Goal: Information Seeking & Learning: Learn about a topic

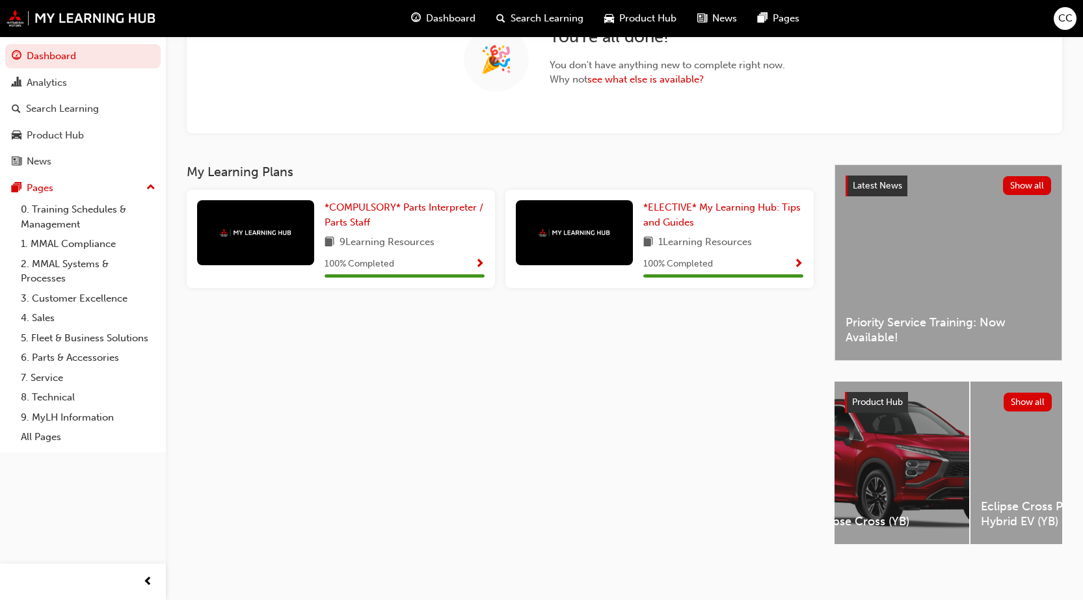
scroll to position [0, 399]
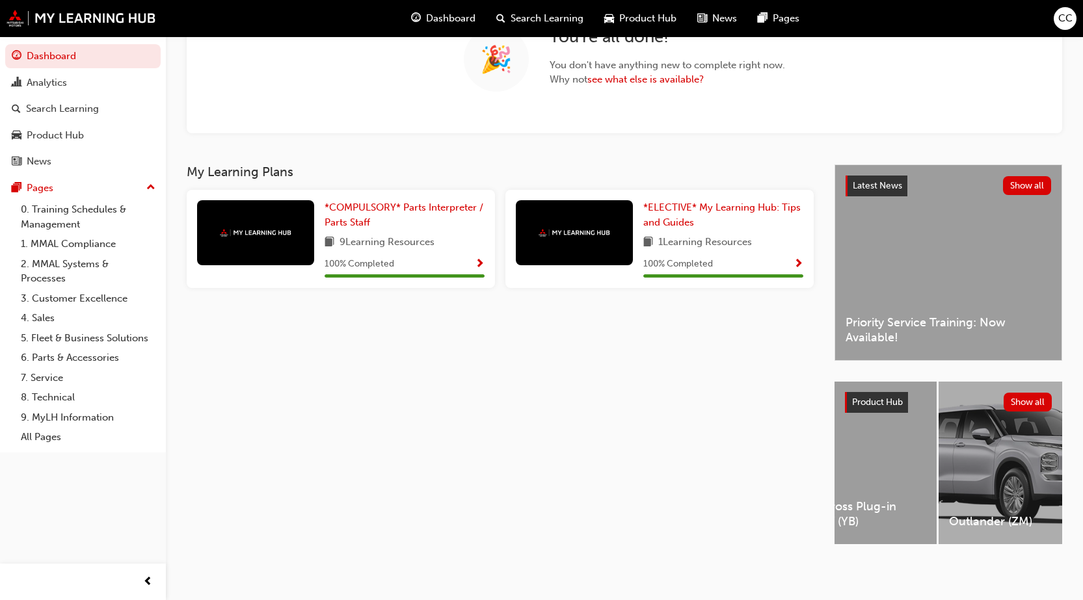
click at [961, 547] on div "Latest News Show all Priority Service Training: Now Available! Product Hub Show…" at bounding box center [948, 366] width 228 height 403
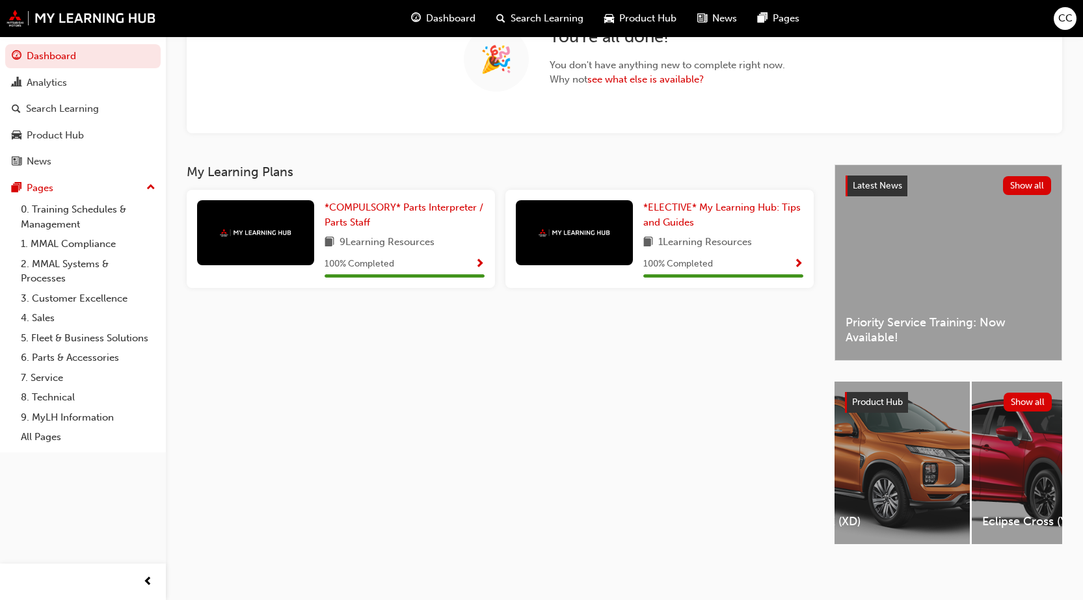
scroll to position [0, 0]
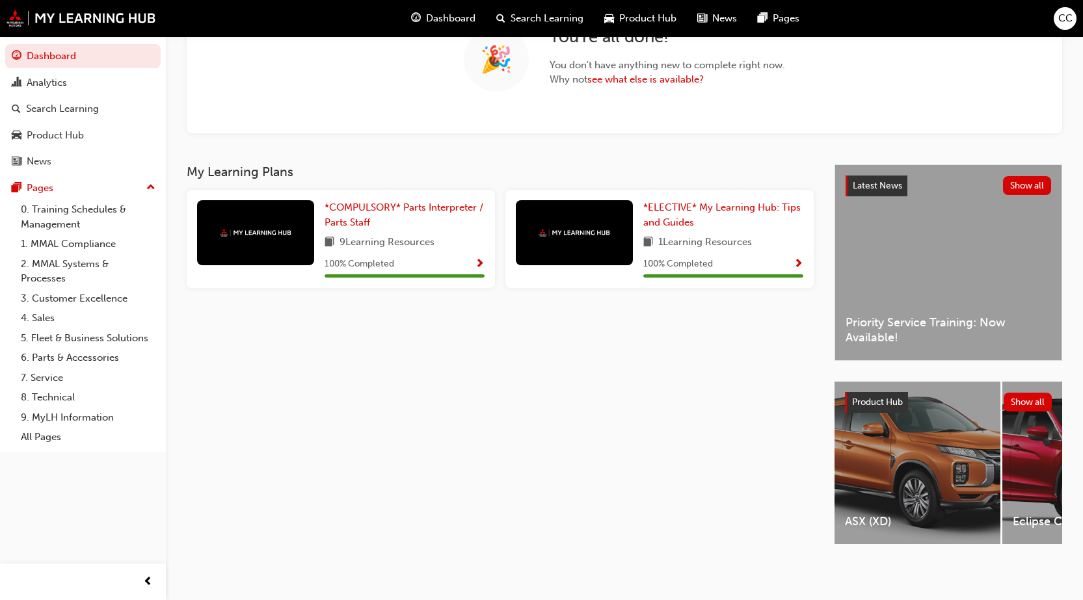
drag, startPoint x: 450, startPoint y: 499, endPoint x: 268, endPoint y: 446, distance: 189.9
click at [447, 500] on div "My Learning Plans *COMPULSORY* Parts Interpreter / Parts Staff 9 Learning Resou…" at bounding box center [511, 366] width 648 height 403
click at [57, 360] on link "6. Parts & Accessories" at bounding box center [88, 358] width 145 height 20
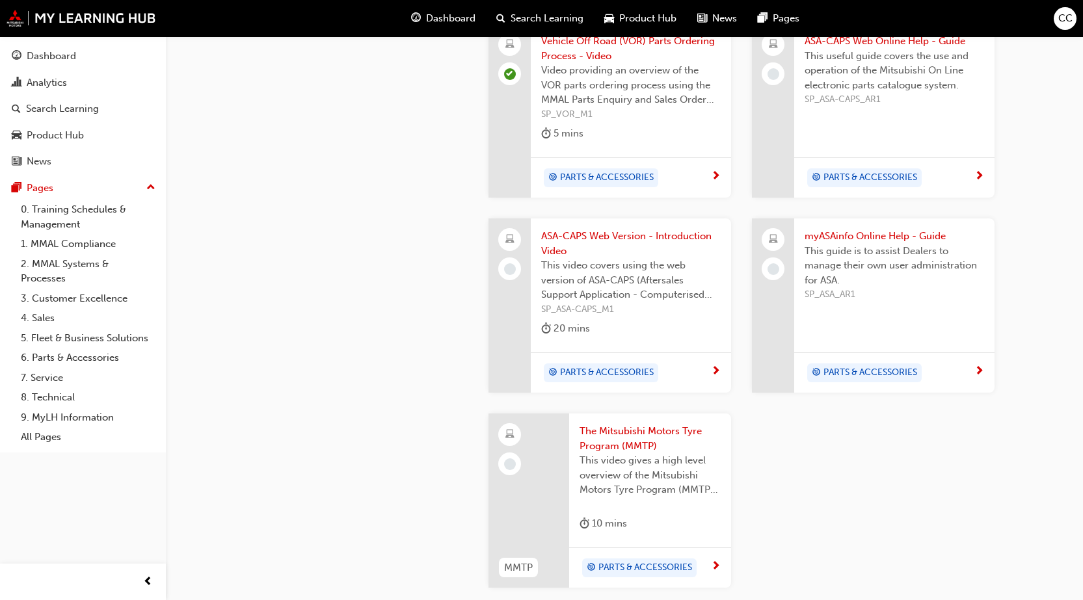
scroll to position [1124, 0]
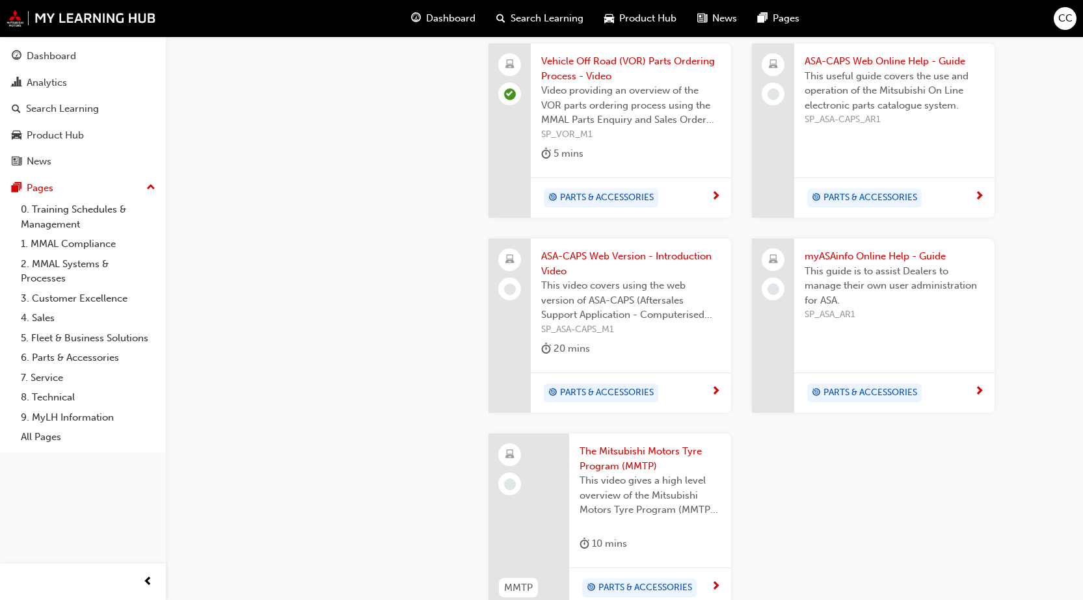
click at [820, 323] on div "myASAinfo Online Help - Guide This guide is to assist Dealers to manage their o…" at bounding box center [894, 326] width 200 height 174
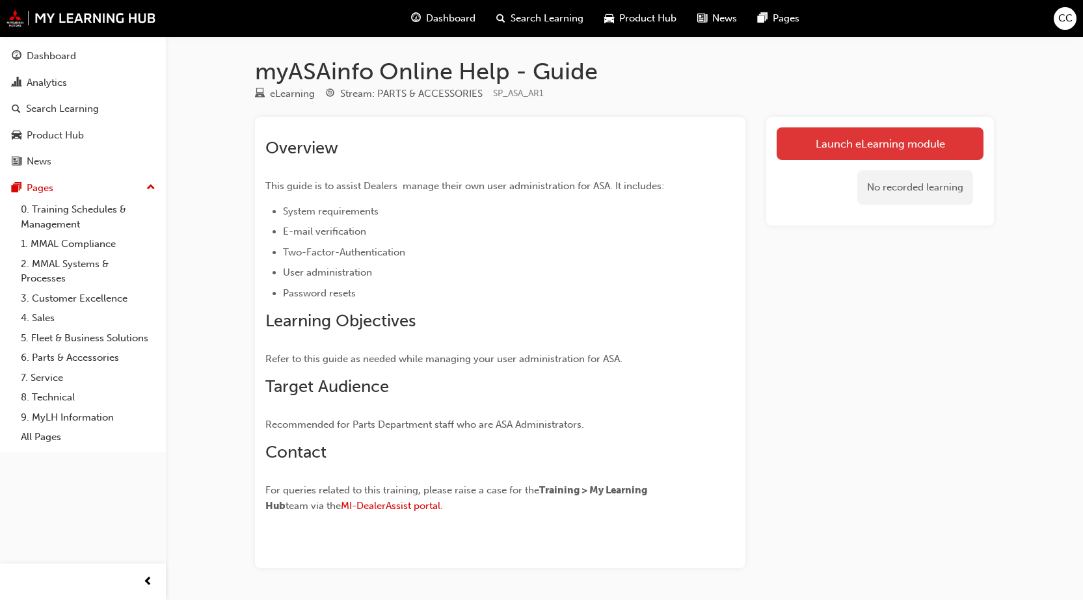
click at [857, 144] on link "Launch eLearning module" at bounding box center [880, 143] width 207 height 33
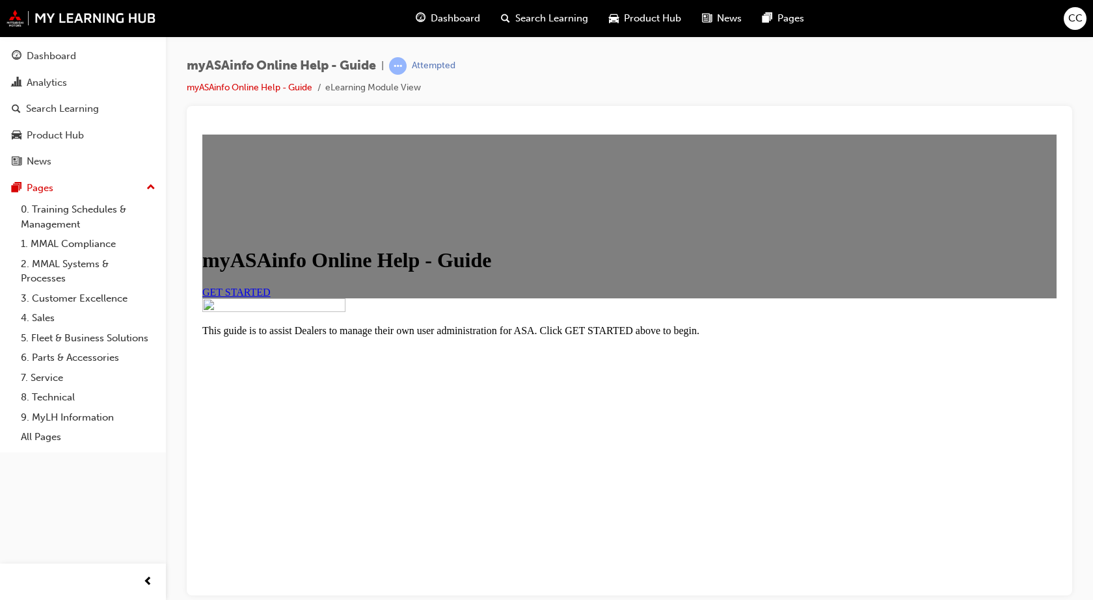
scroll to position [18, 0]
click at [271, 297] on link "GET STARTED" at bounding box center [236, 291] width 68 height 11
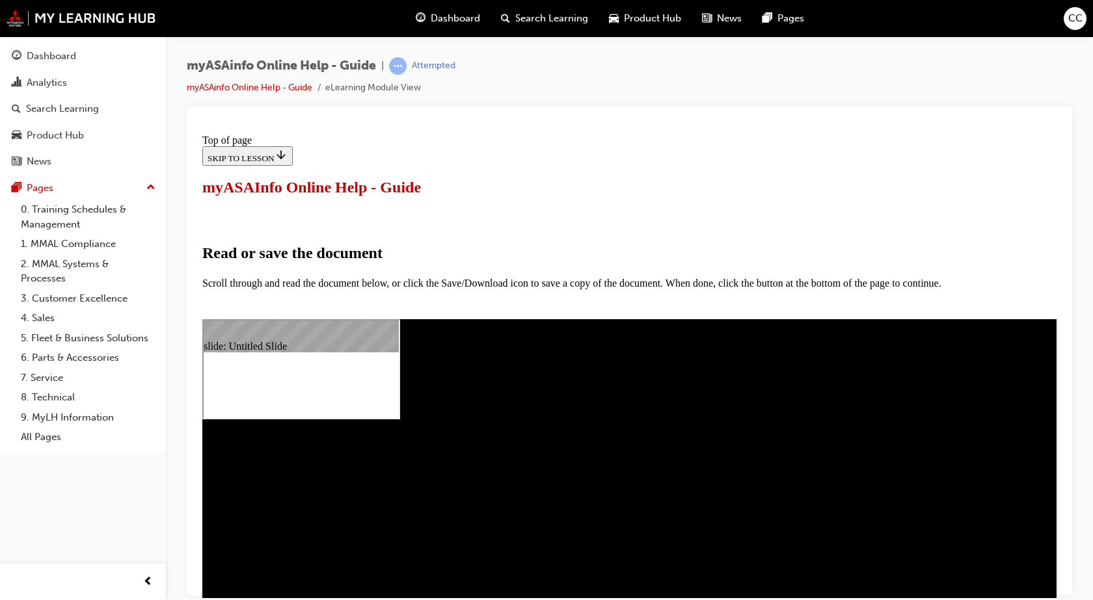
scroll to position [0, 0]
select select "auto"
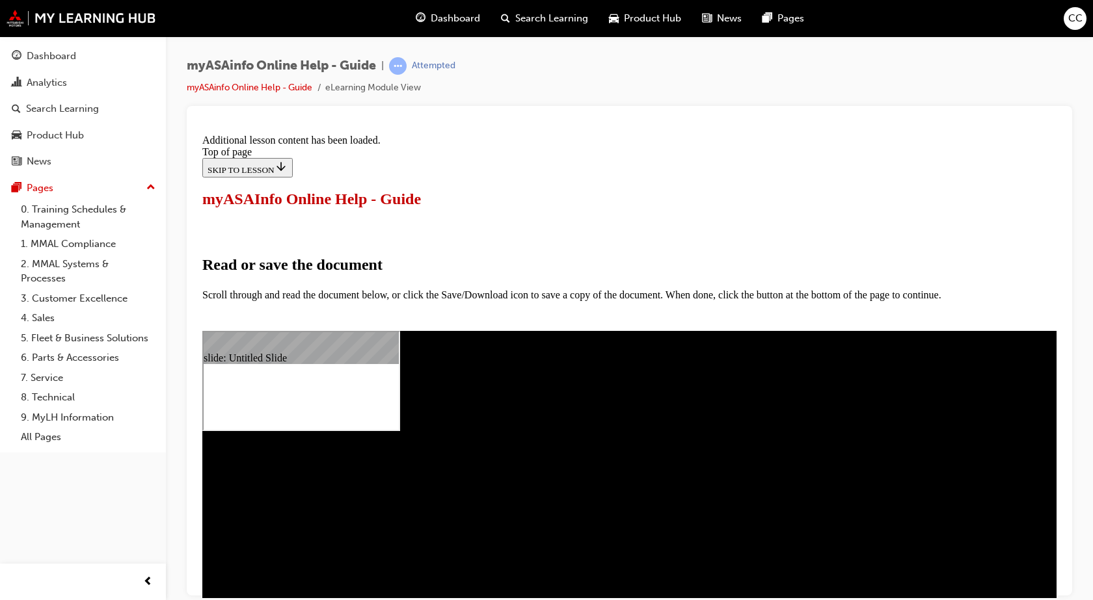
scroll to position [626, 0]
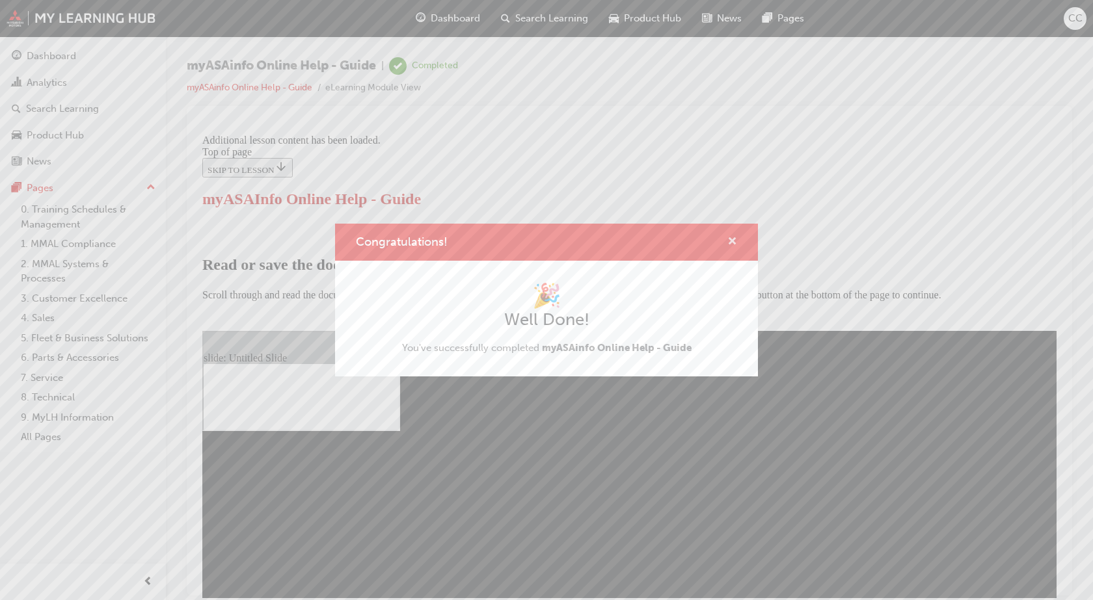
click at [732, 239] on span "cross-icon" at bounding box center [732, 243] width 10 height 12
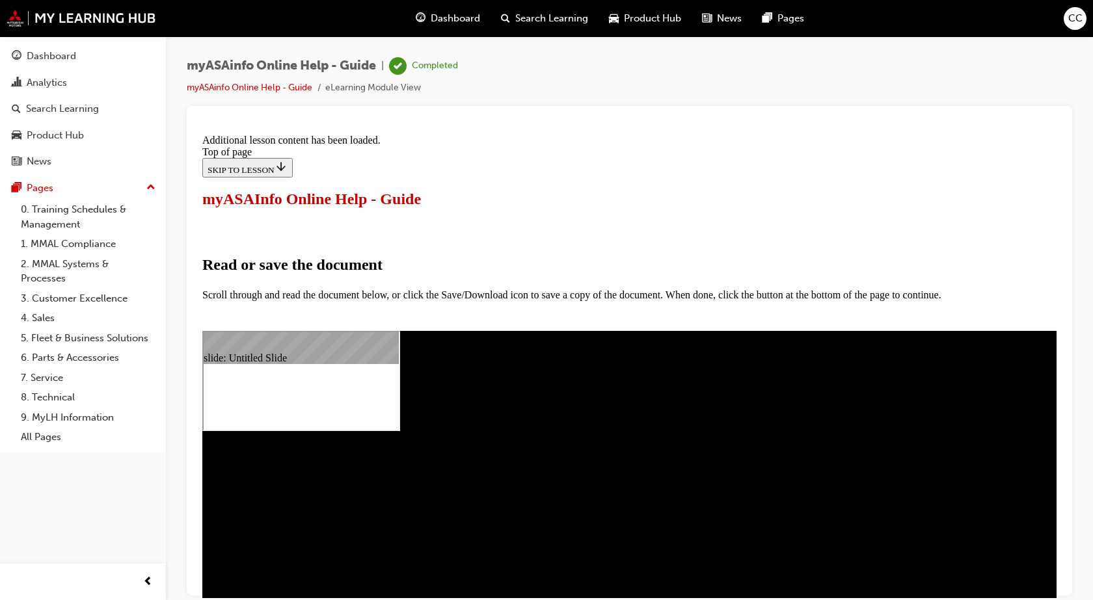
scroll to position [10323, 0]
type input "13"
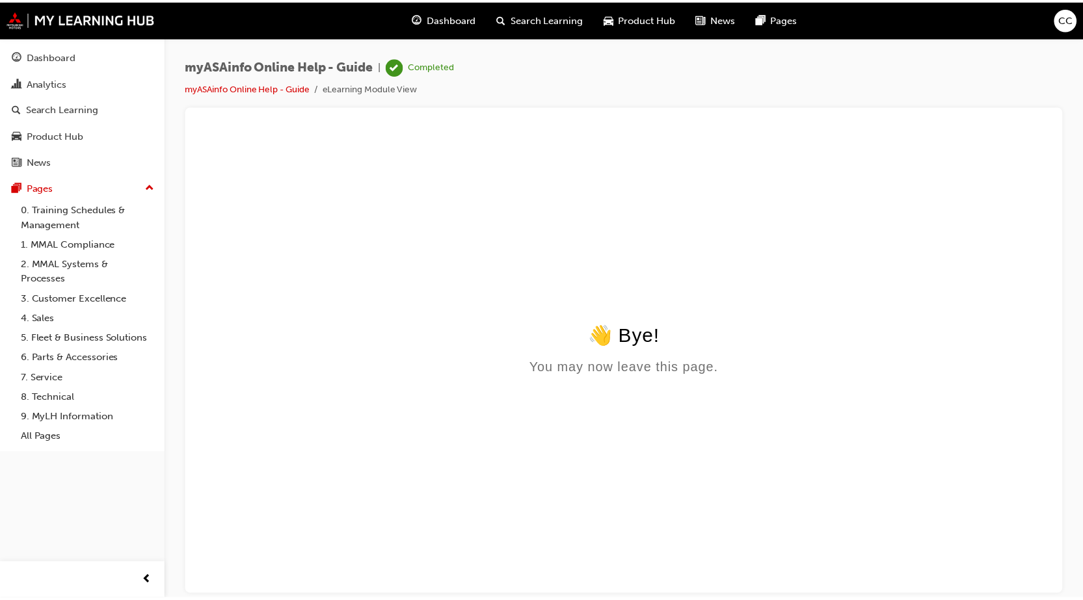
scroll to position [0, 0]
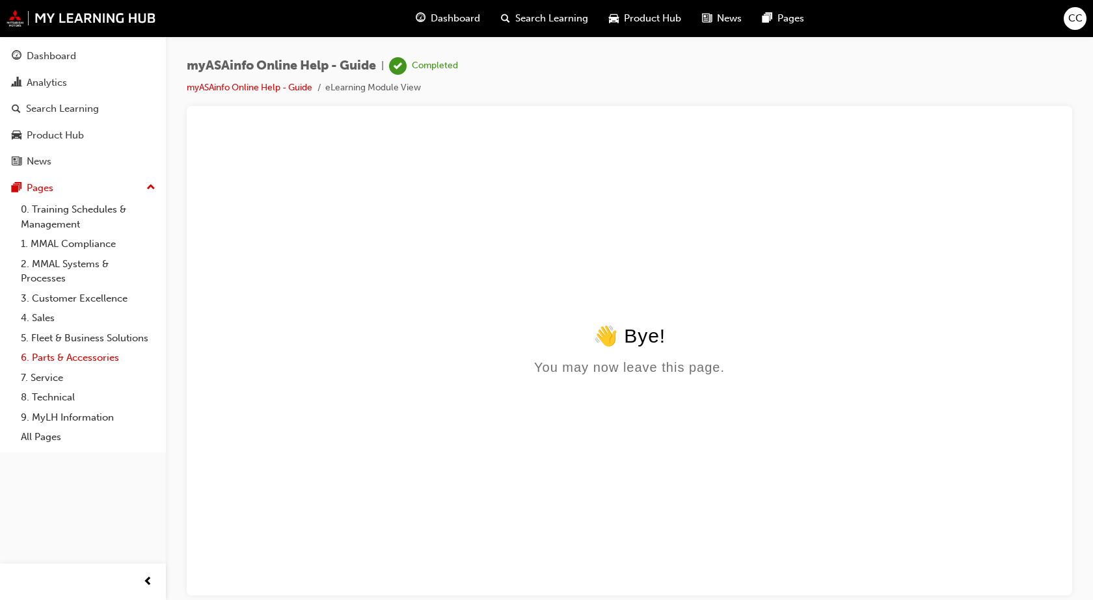
click at [59, 358] on link "6. Parts & Accessories" at bounding box center [88, 358] width 145 height 20
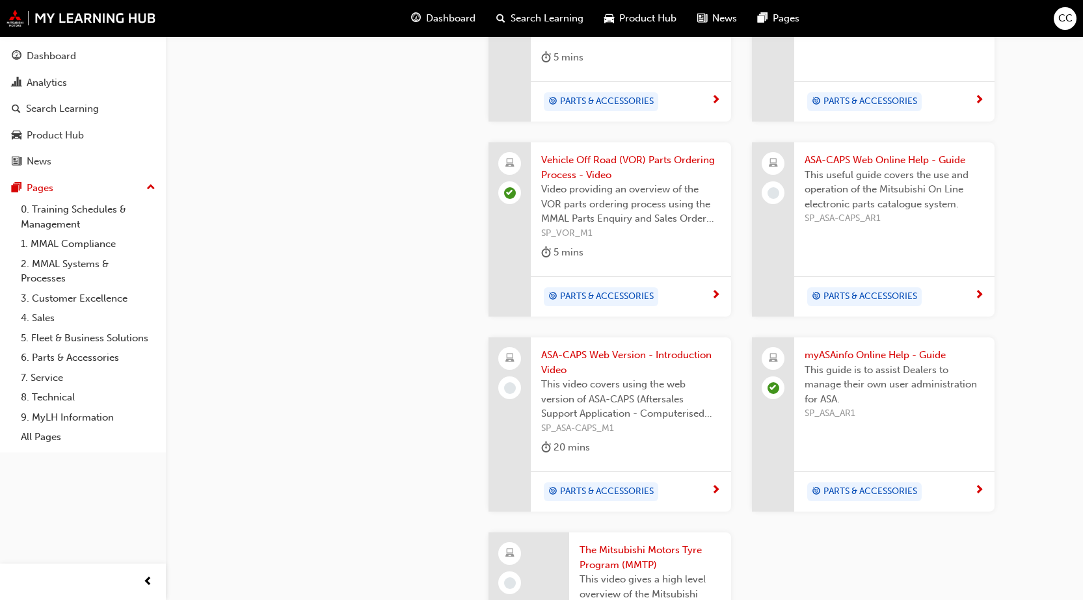
scroll to position [994, 0]
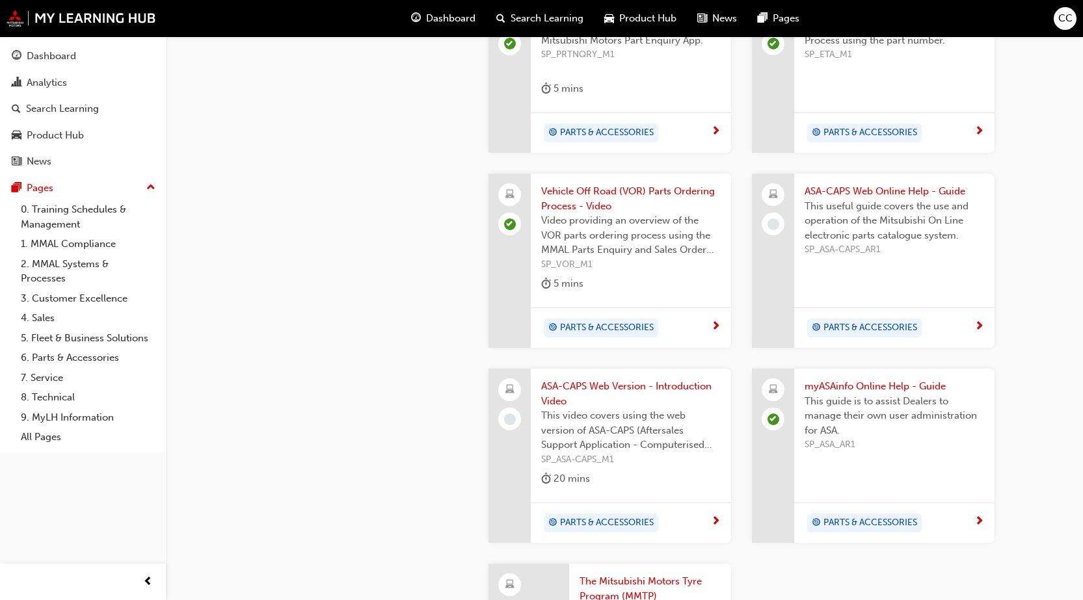
click at [799, 284] on div "ASA-CAPS Web Online Help - Guide This useful guide covers the use and operation…" at bounding box center [894, 261] width 200 height 174
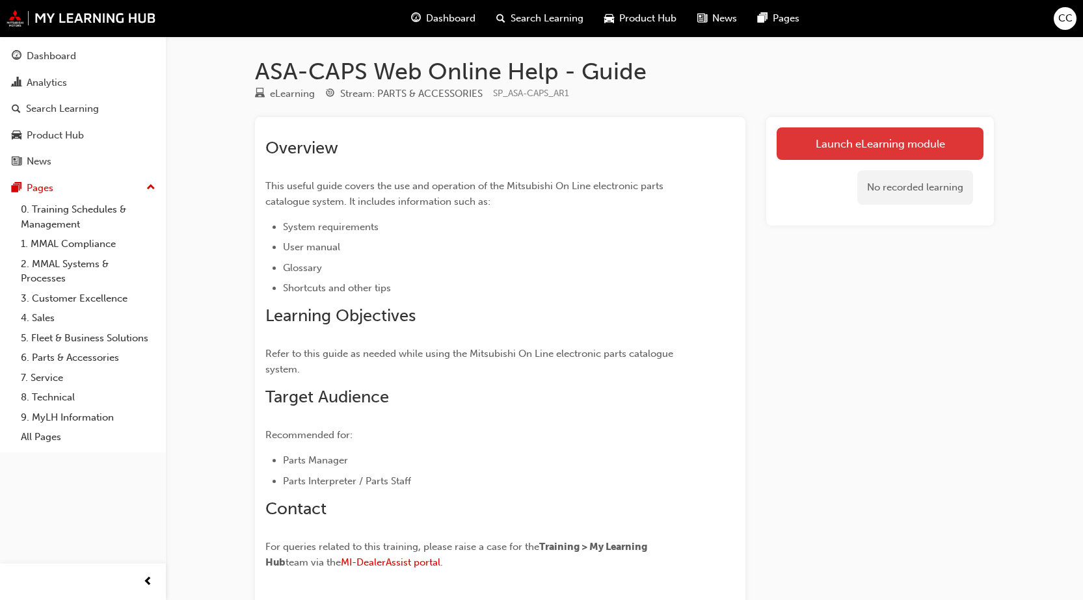
click at [813, 139] on link "Launch eLearning module" at bounding box center [880, 143] width 207 height 33
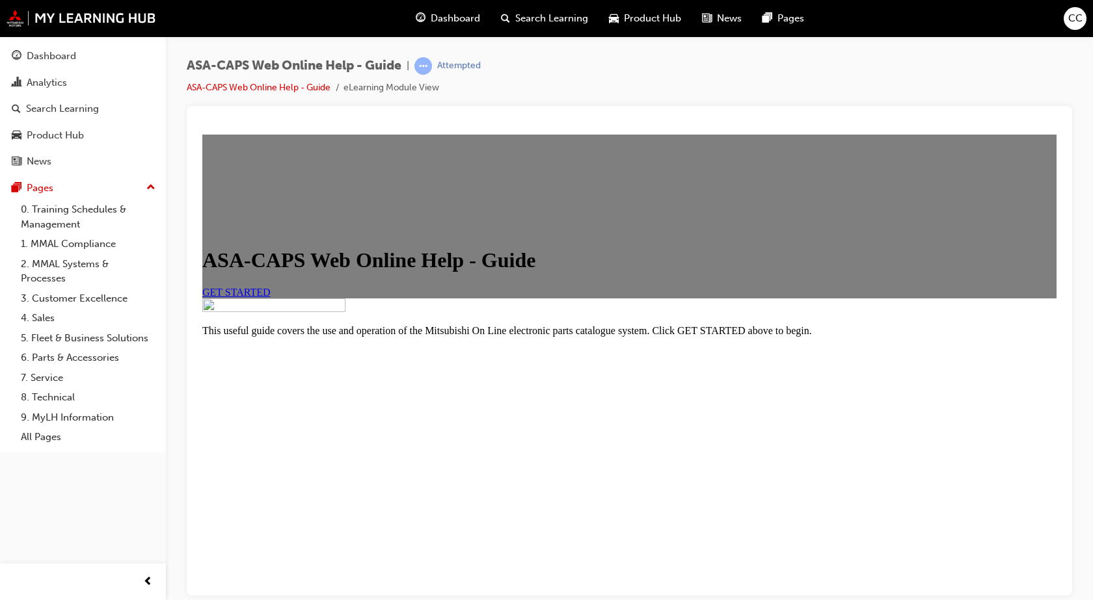
scroll to position [65, 0]
click at [271, 297] on span "GET STARTED" at bounding box center [236, 291] width 68 height 11
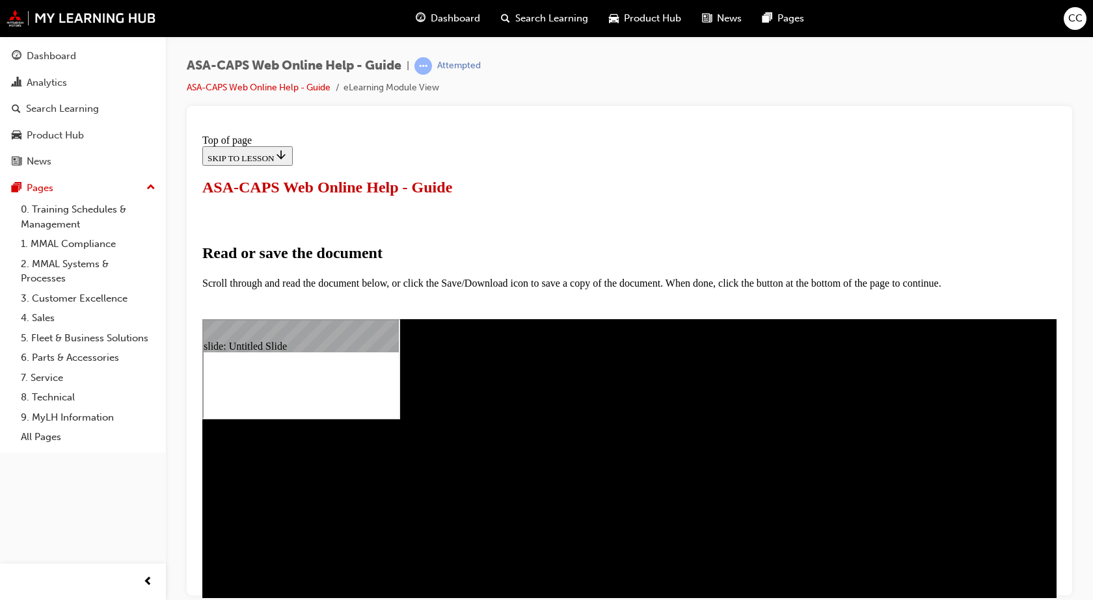
scroll to position [195, 0]
select select "auto"
type input "65"
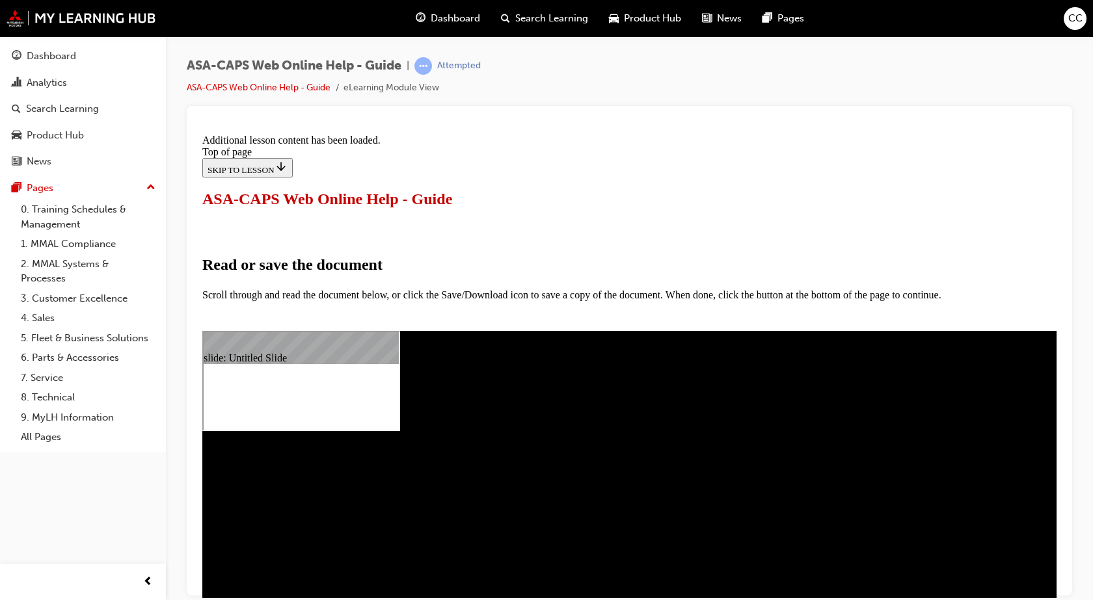
scroll to position [626, 0]
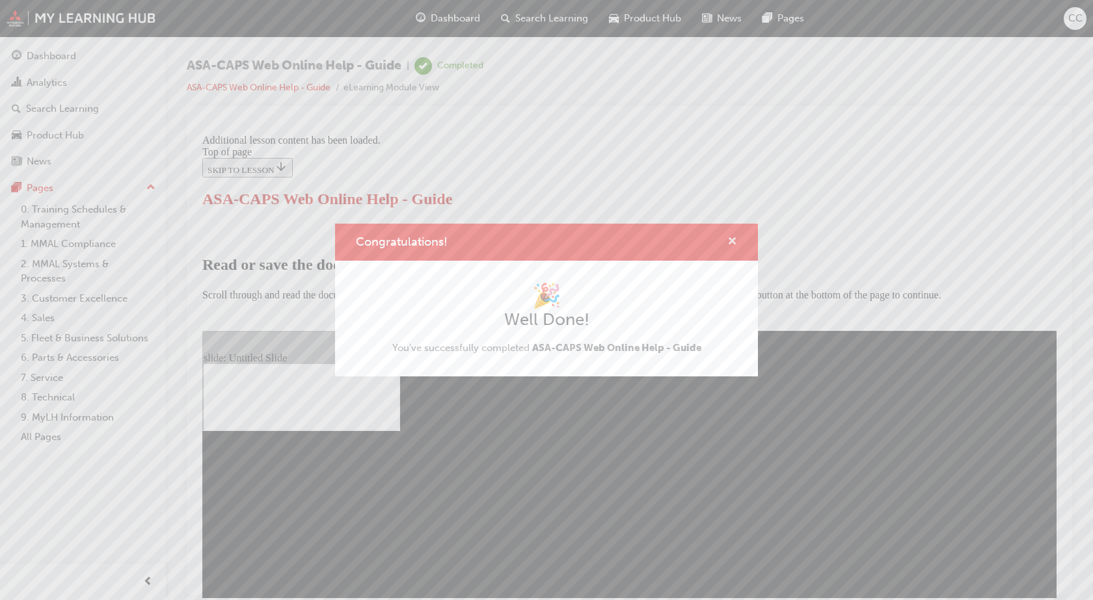
click at [732, 242] on span "cross-icon" at bounding box center [732, 243] width 10 height 12
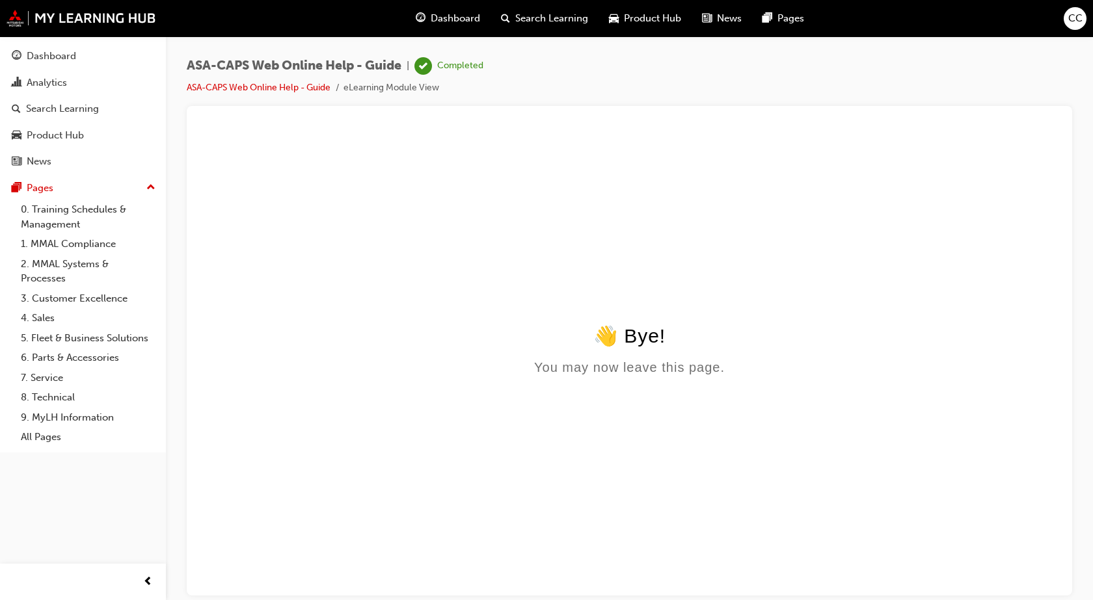
scroll to position [0, 0]
